Goal: Task Accomplishment & Management: Manage account settings

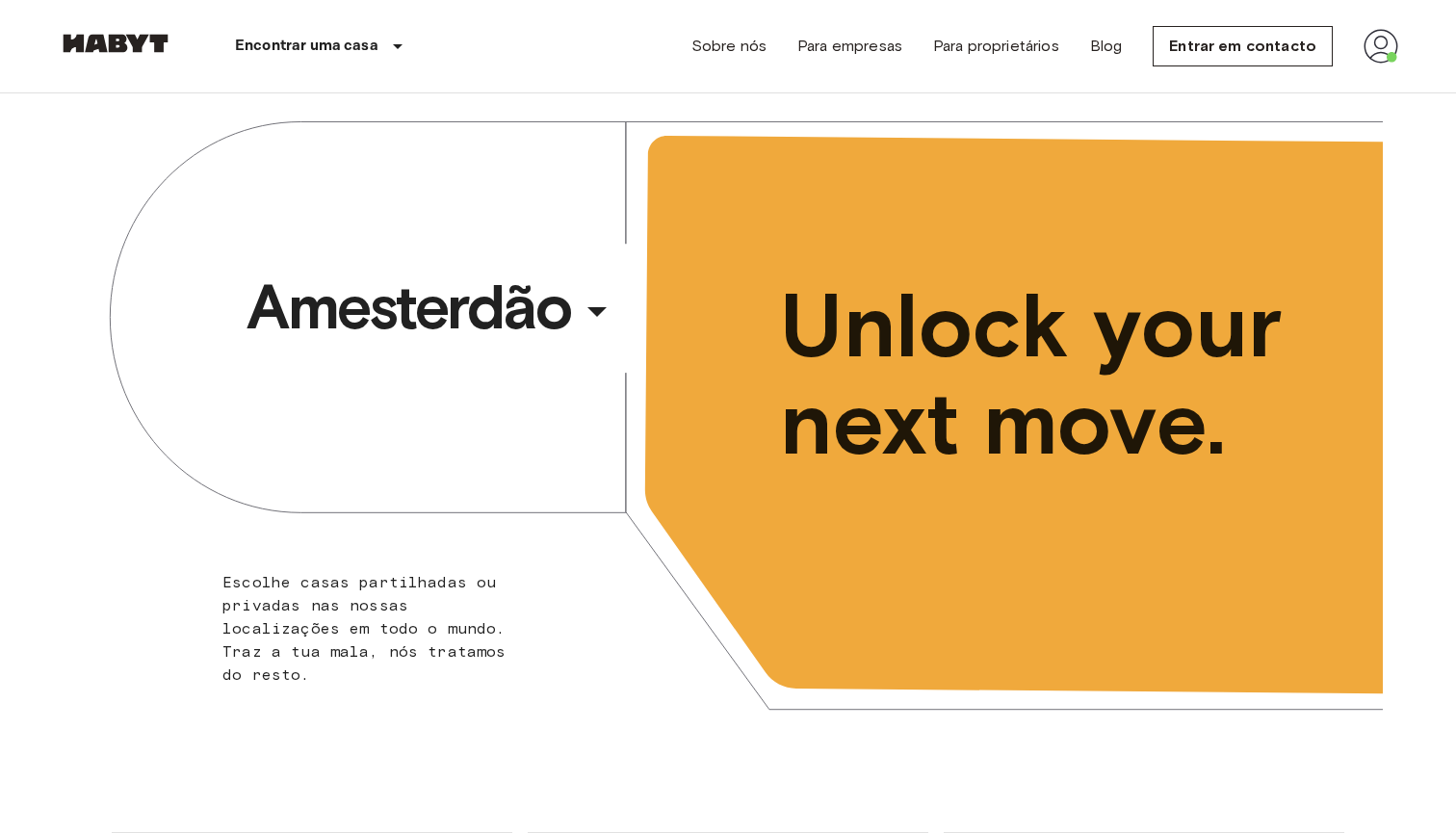
click at [1376, 54] on img at bounding box center [1381, 45] width 34 height 34
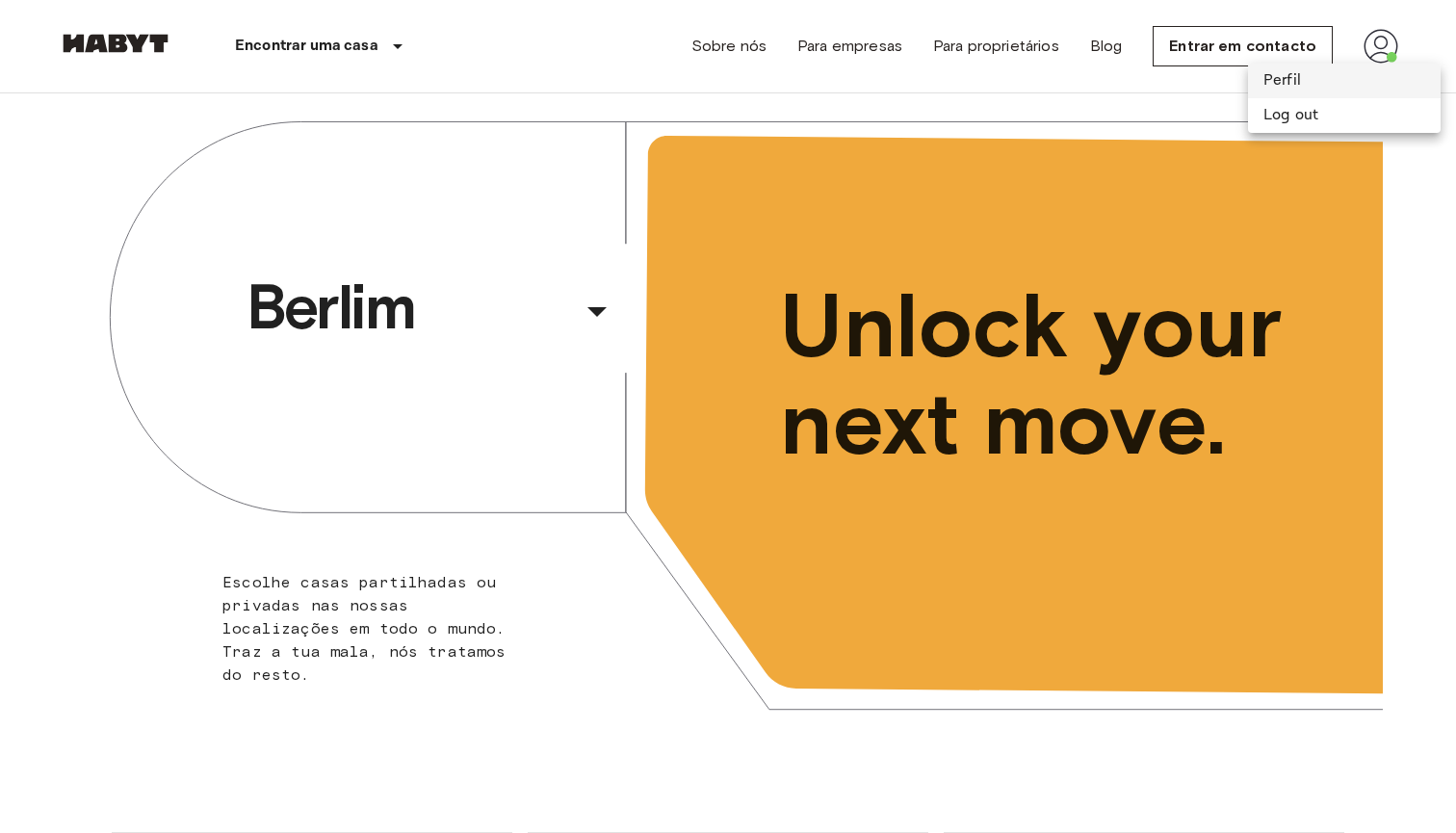
click at [1340, 73] on li "Perfil" at bounding box center [1344, 80] width 193 height 34
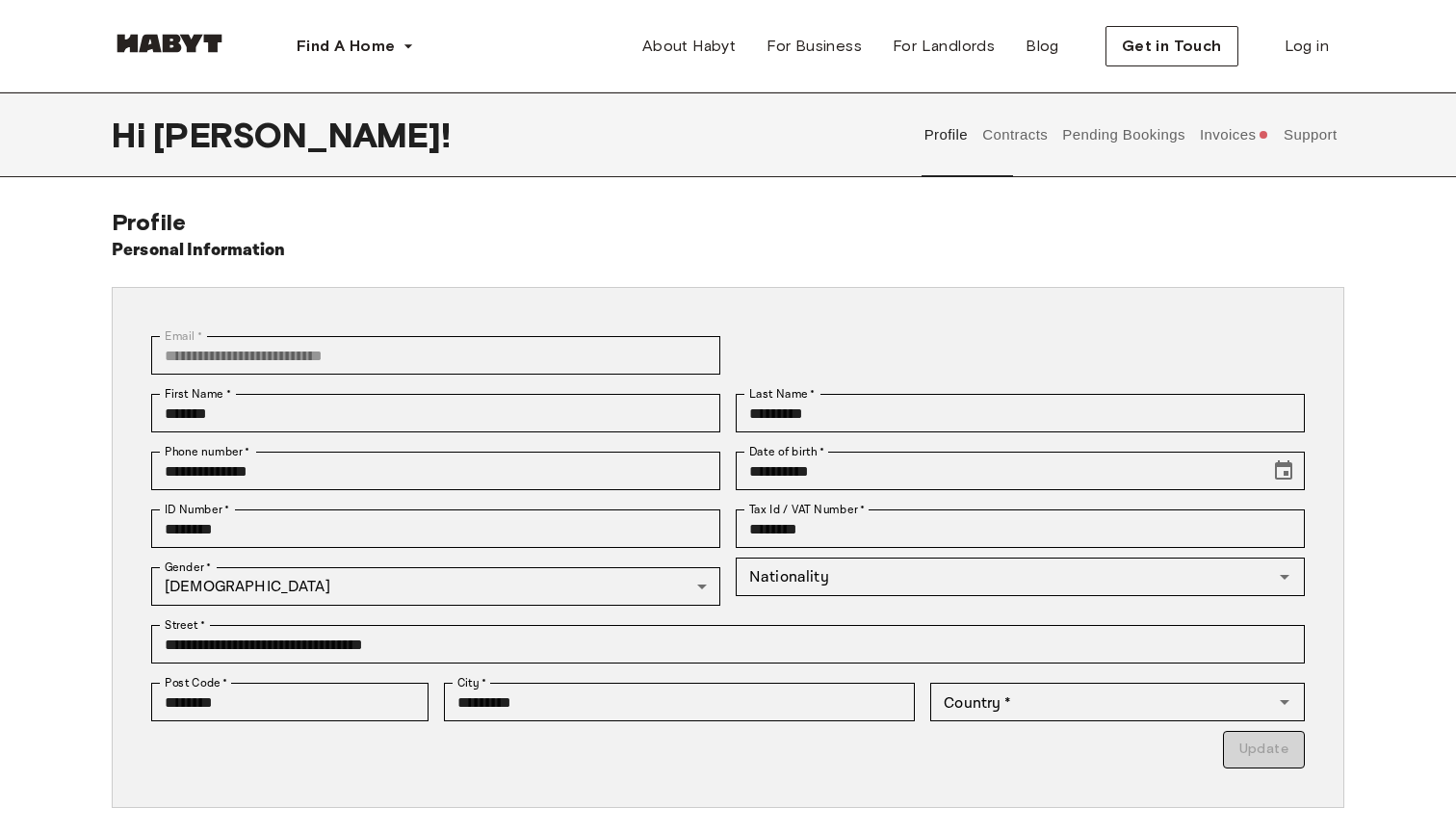
type input "*********"
type input "**"
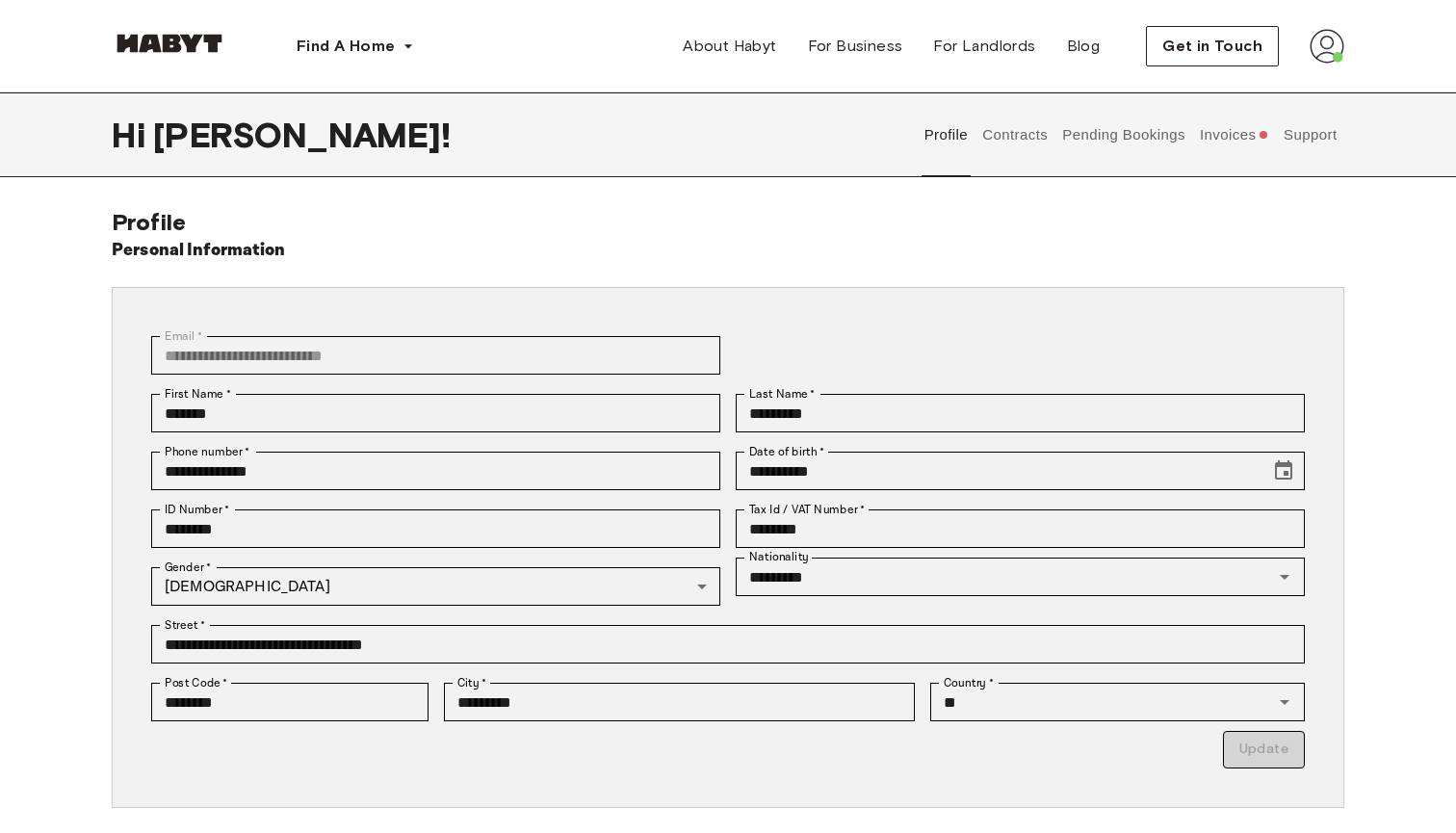
click at [1227, 149] on button "Invoices" at bounding box center [1235, 134] width 74 height 85
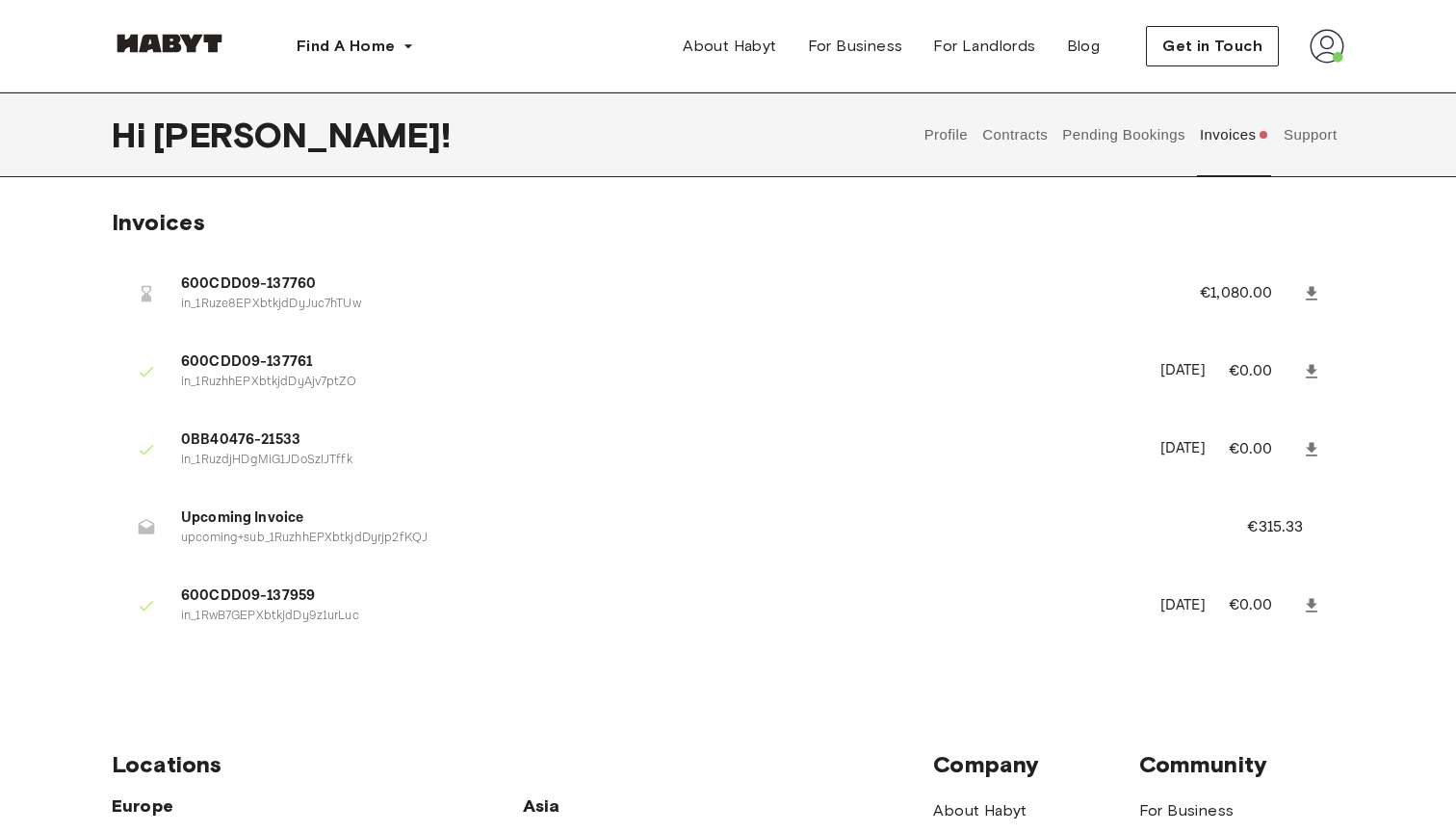
click at [1146, 128] on button "Pending Bookings" at bounding box center [1124, 134] width 128 height 85
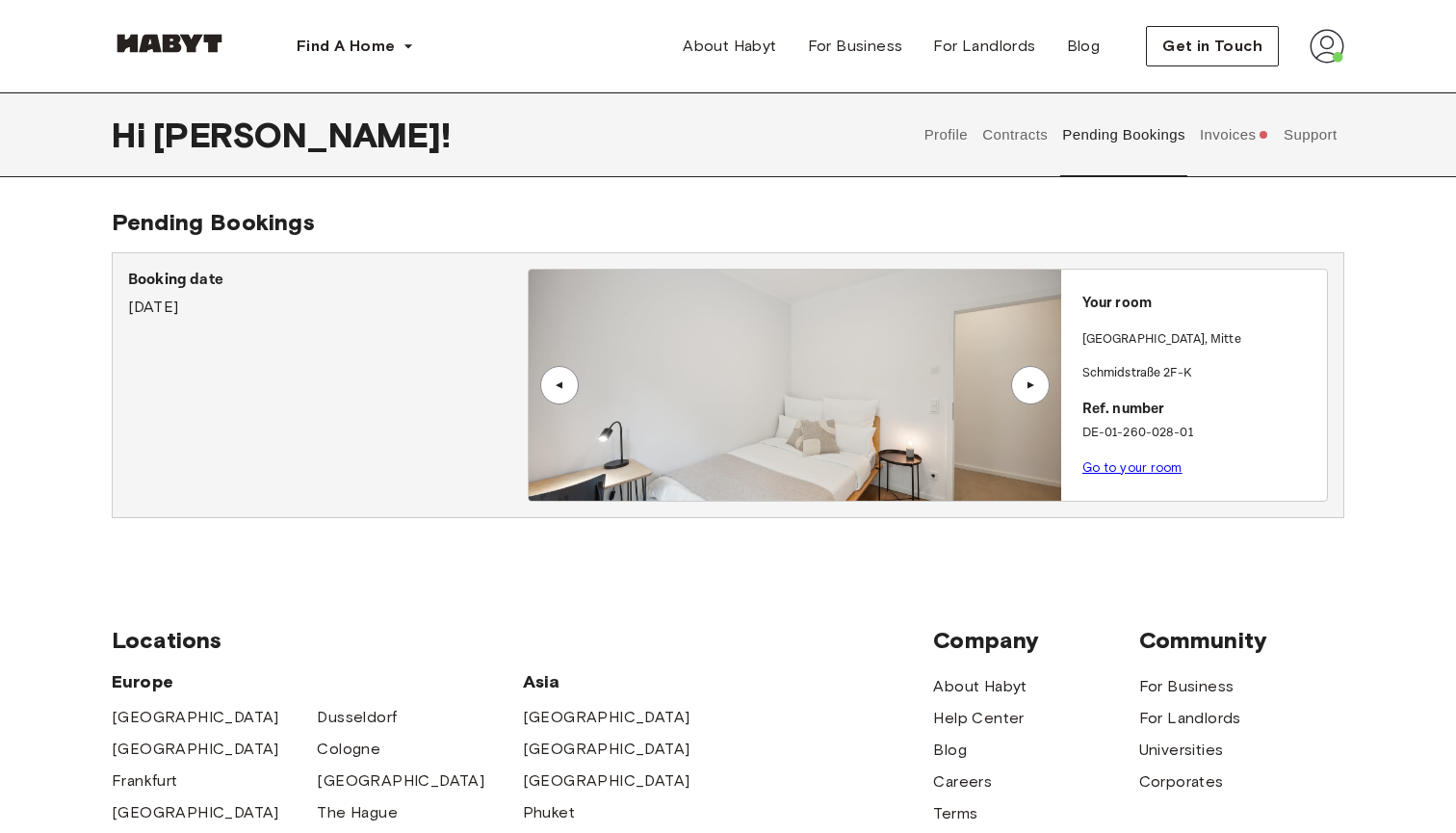
click at [1042, 381] on div "▲" at bounding box center [1030, 385] width 38 height 38
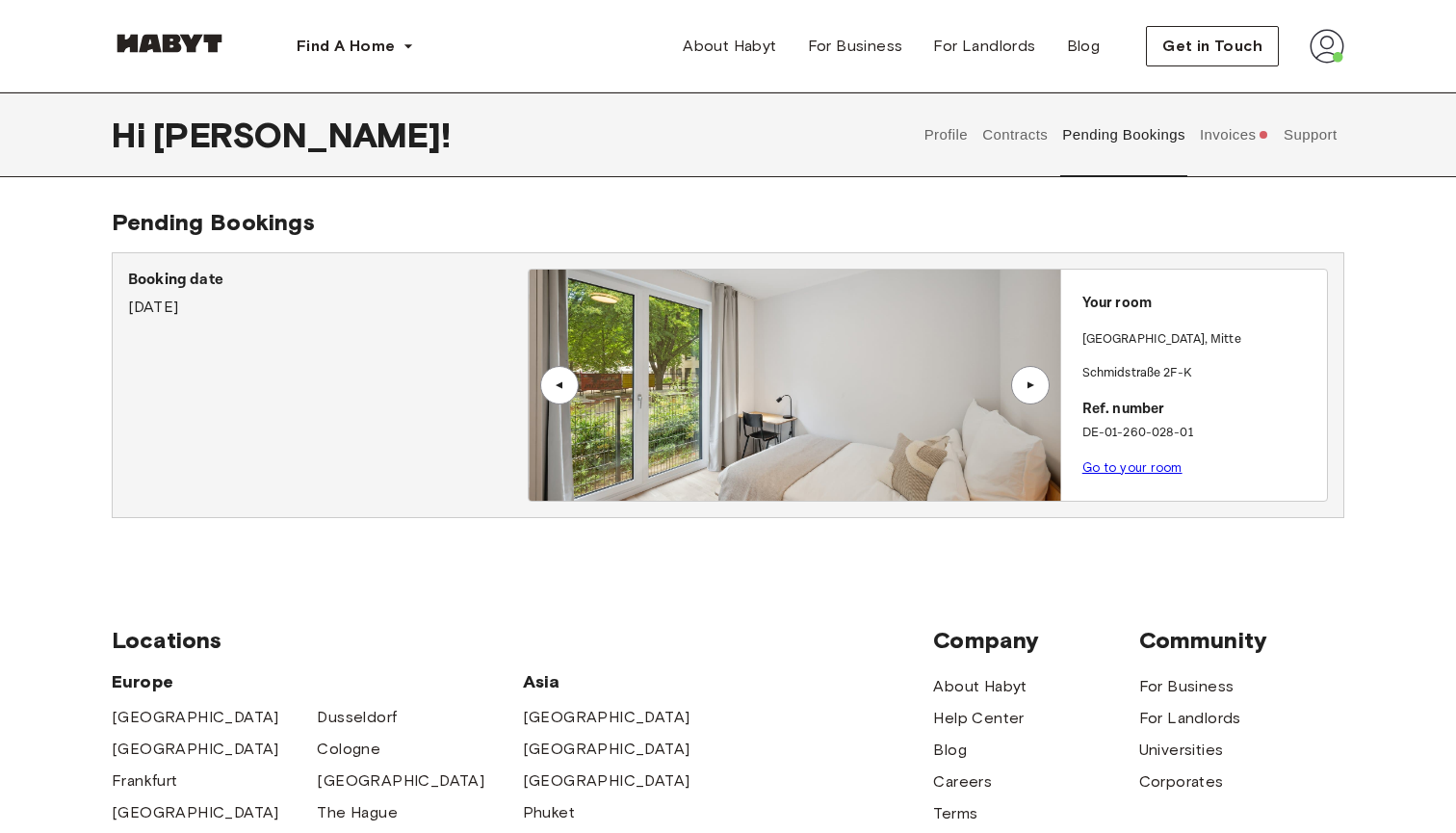
click at [1042, 381] on div "▲" at bounding box center [1030, 385] width 38 height 38
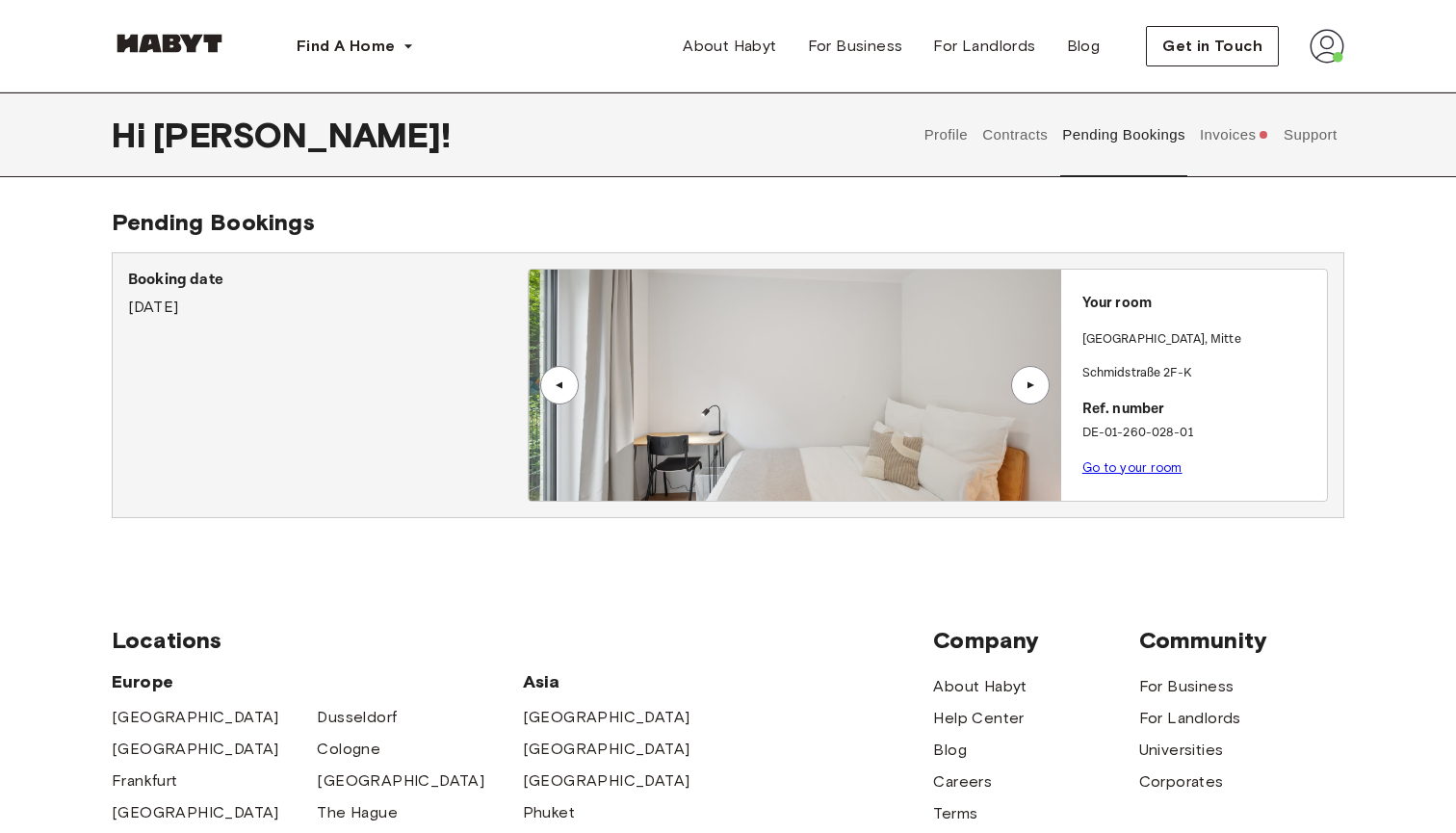
click at [1021, 127] on button "Contracts" at bounding box center [1016, 134] width 71 height 85
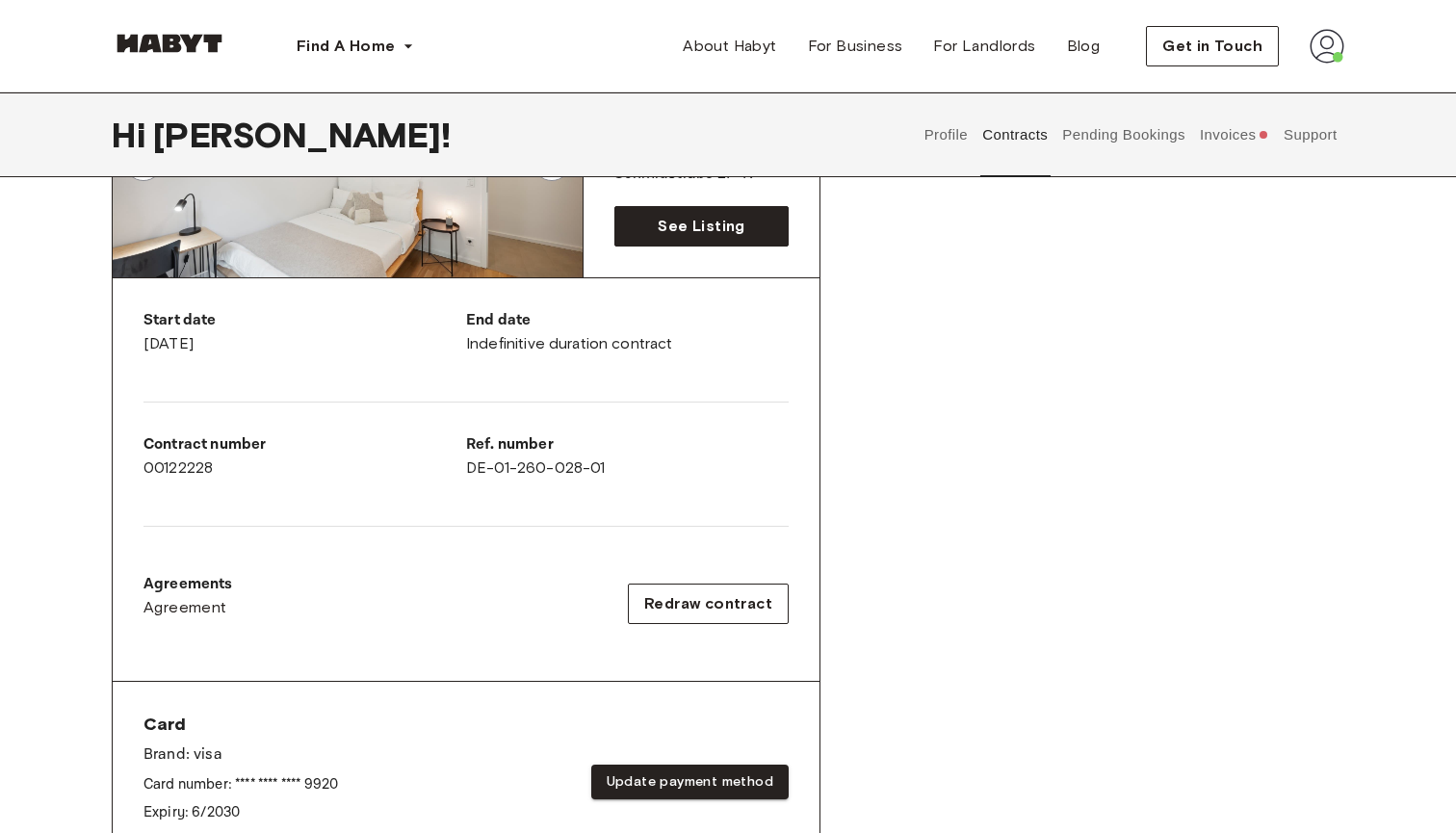
scroll to position [210, 0]
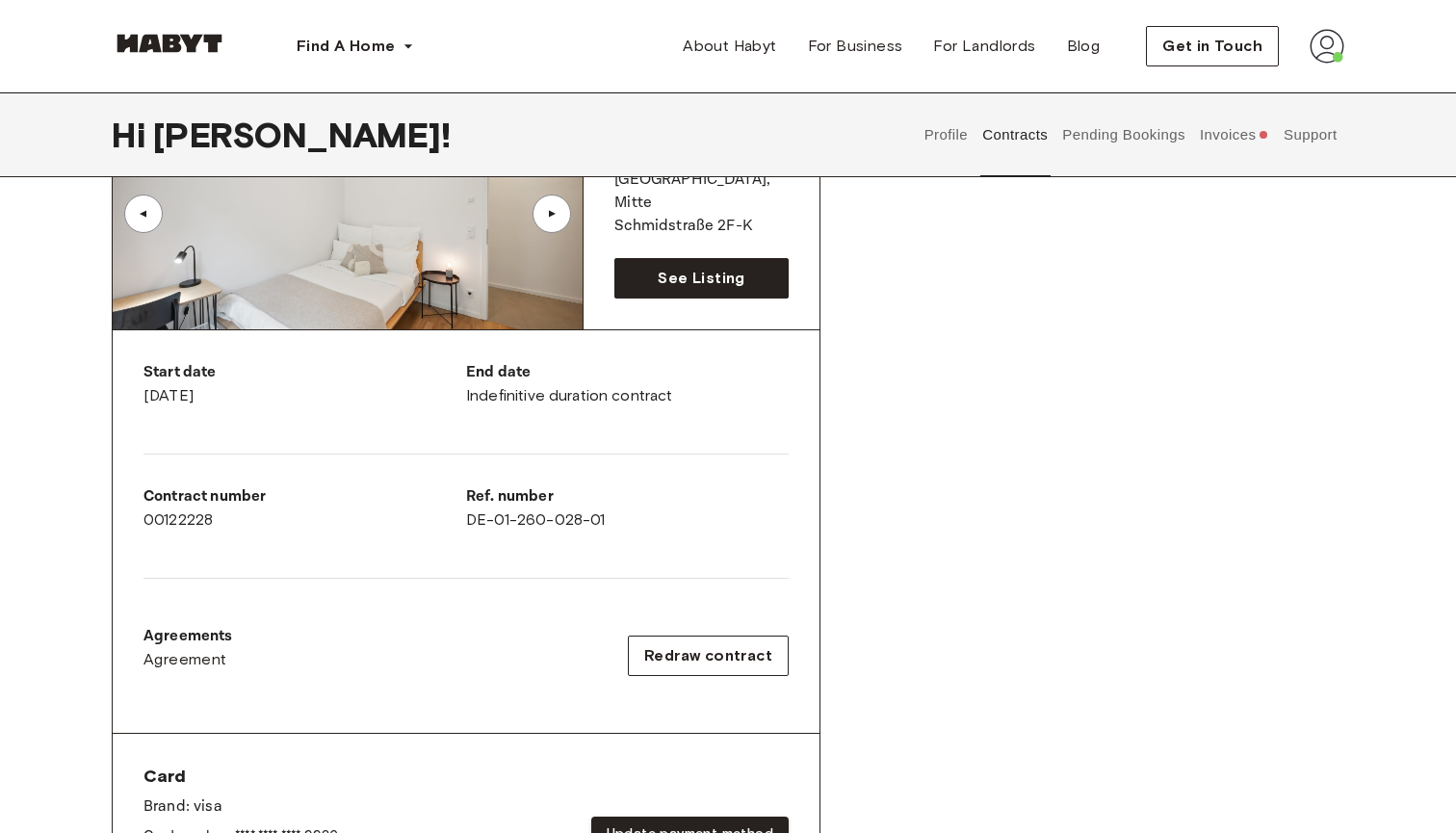
click at [939, 119] on button "Profile" at bounding box center [946, 134] width 49 height 85
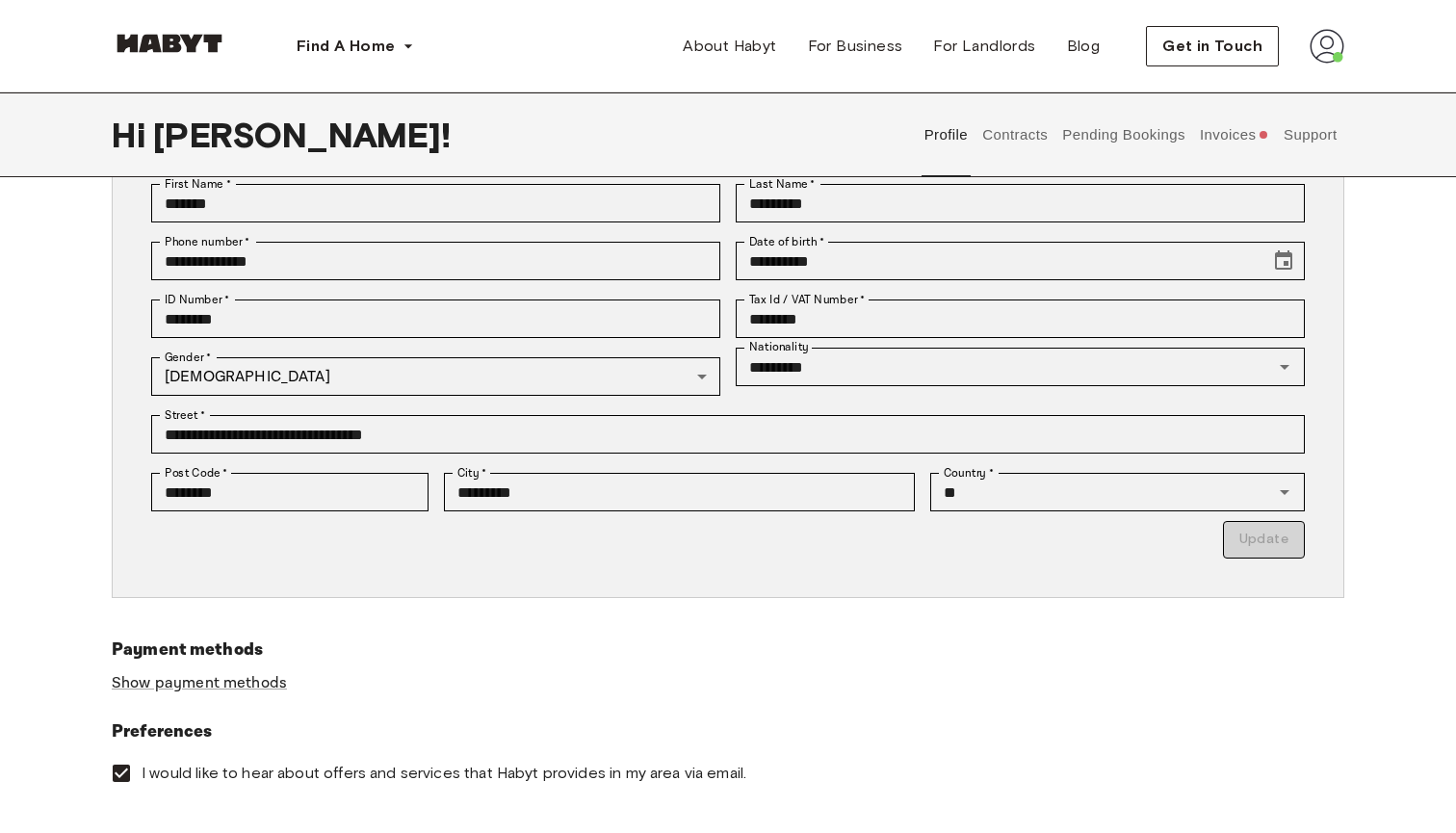
click at [1286, 130] on button "Support" at bounding box center [1311, 134] width 59 height 85
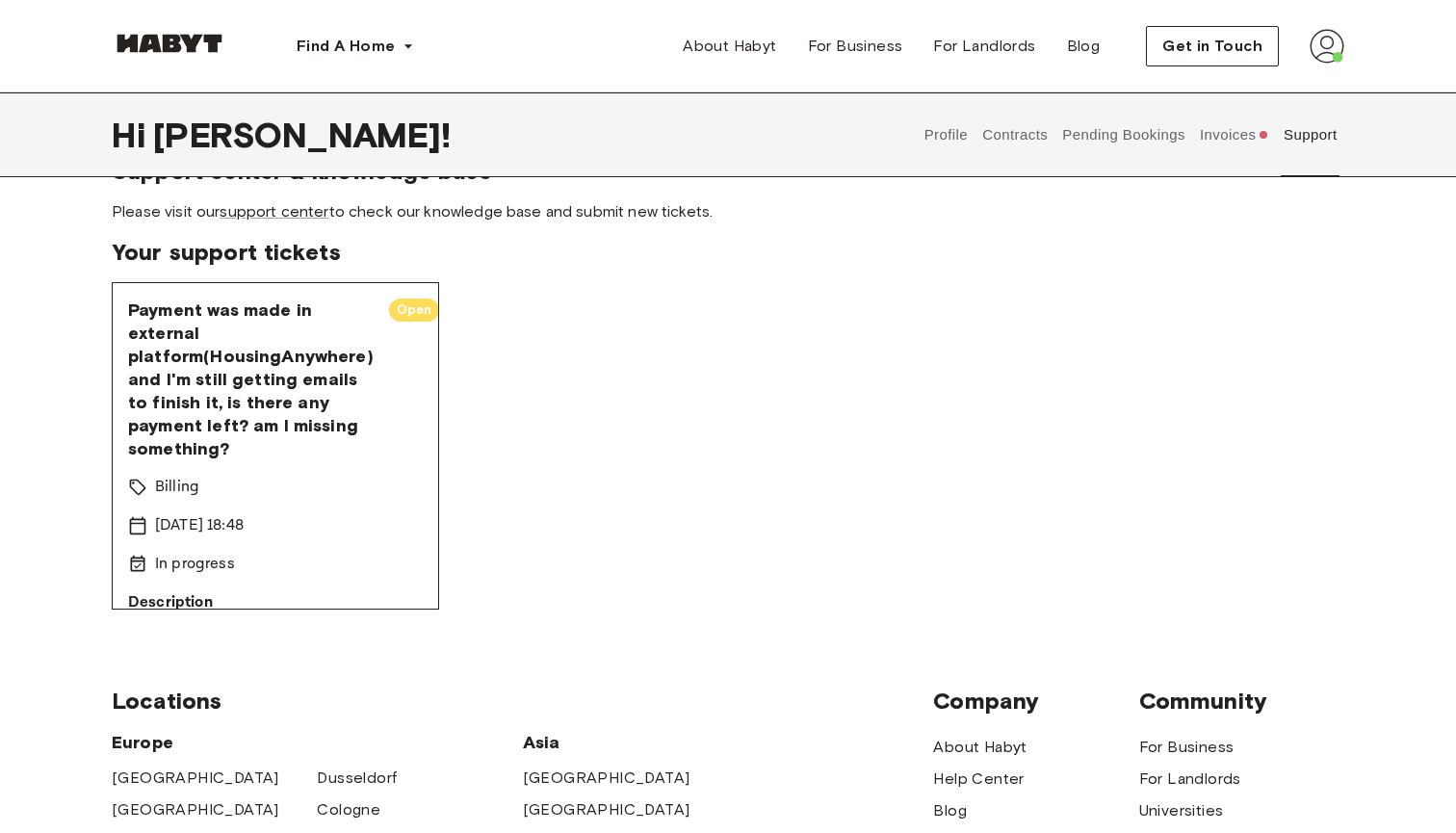
scroll to position [46, 0]
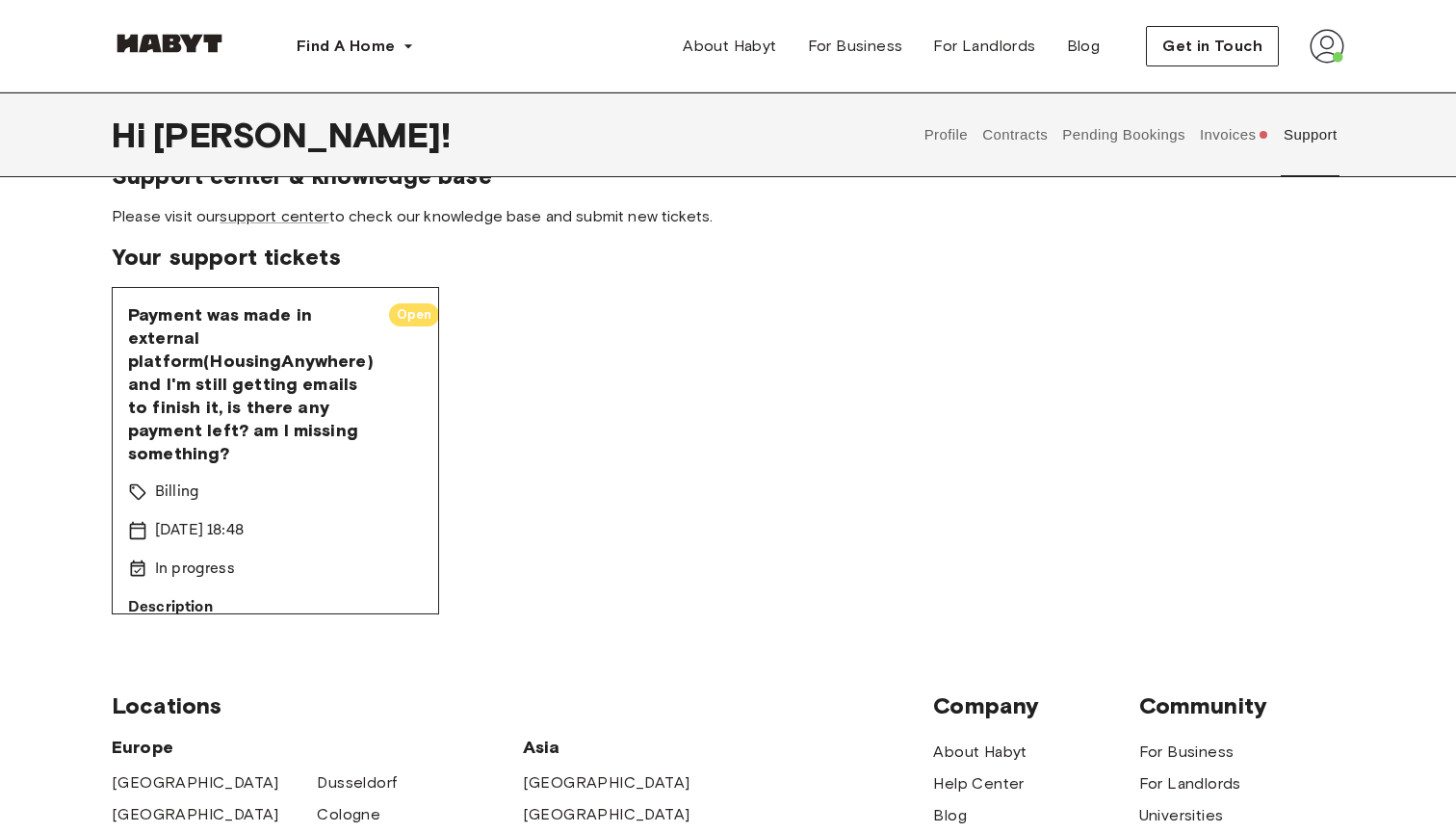
click at [425, 396] on div "Payment was made in external platform(HousingAnywhere) and I'm still getting em…" at bounding box center [275, 451] width 327 height 327
click at [361, 354] on span "Payment was made in external platform(HousingAnywhere) and I'm still getting em…" at bounding box center [251, 384] width 246 height 162
click at [301, 401] on span "Payment was made in external platform(HousingAnywhere) and I'm still getting em…" at bounding box center [251, 384] width 246 height 162
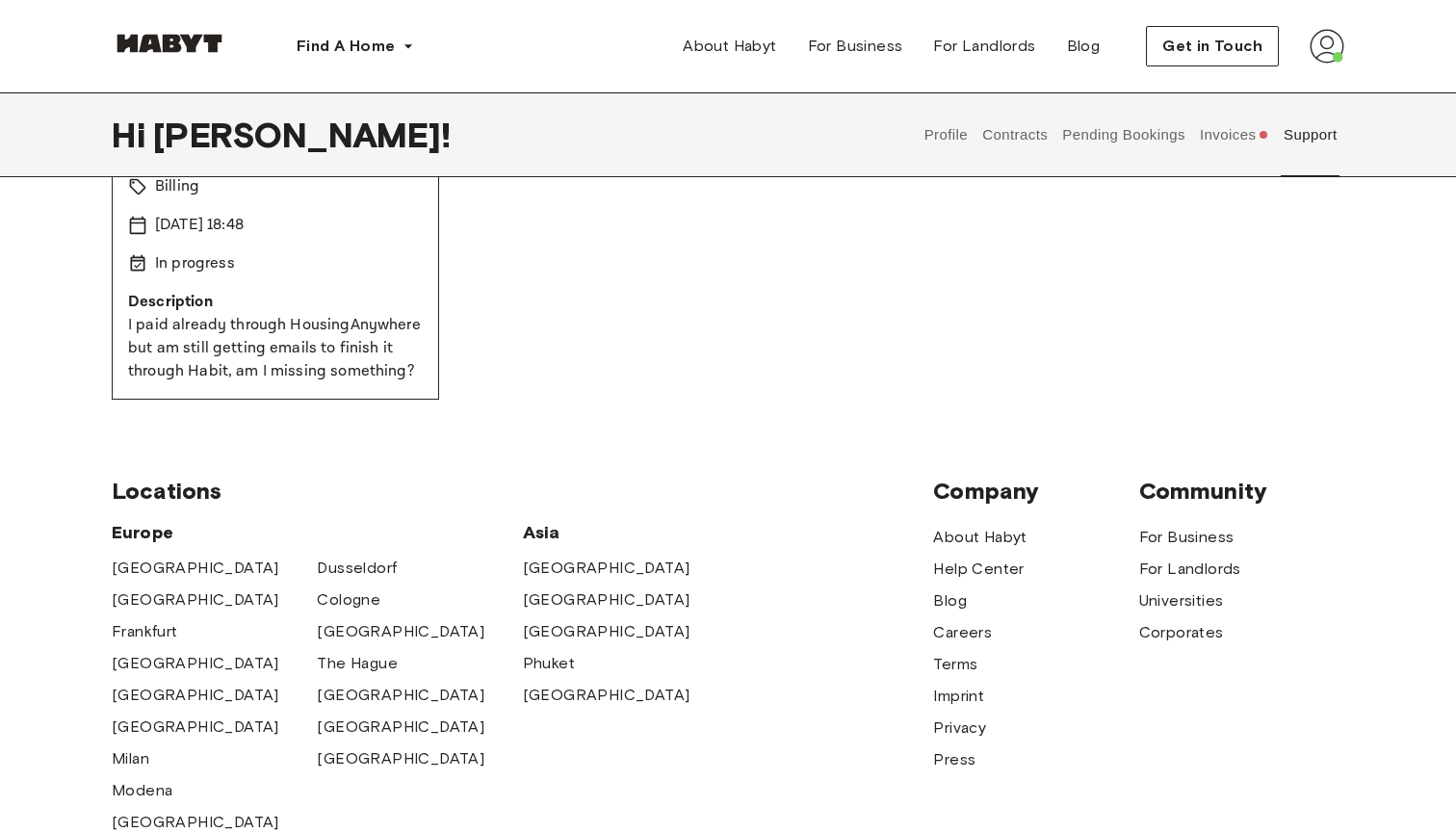
scroll to position [269, 0]
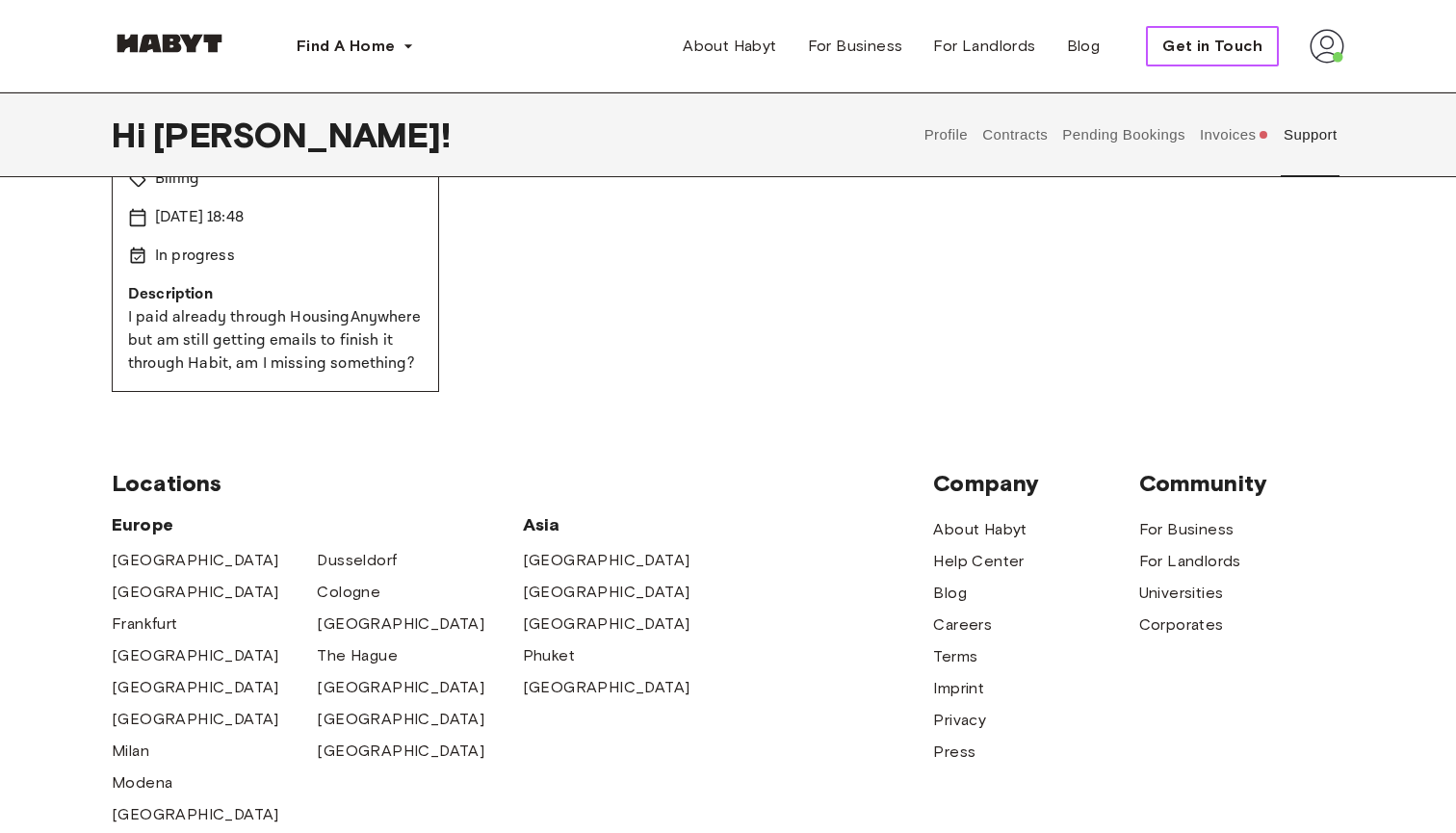
click at [1219, 41] on span "Get in Touch" at bounding box center [1213, 46] width 100 height 24
